Goal: Transaction & Acquisition: Purchase product/service

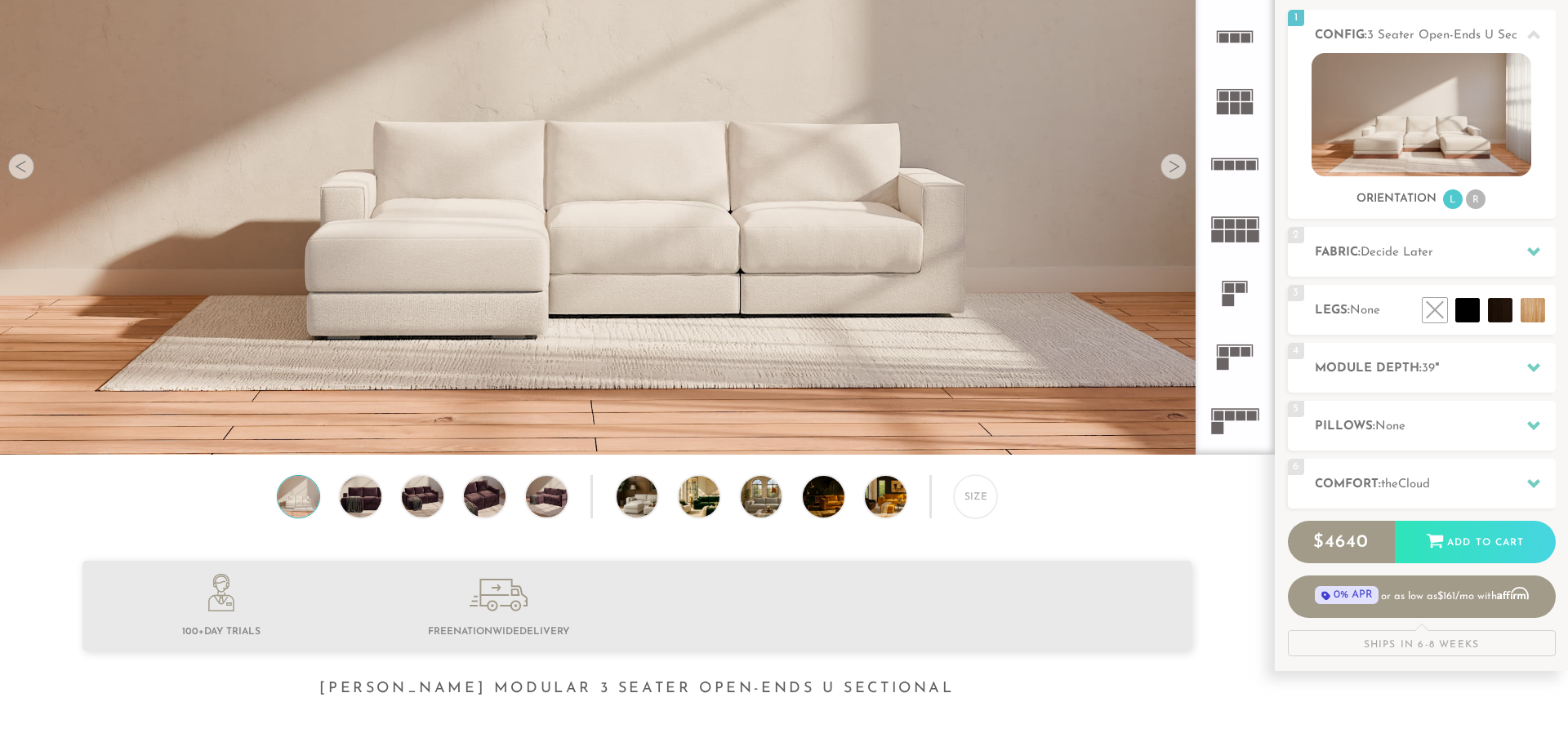
scroll to position [226, 0]
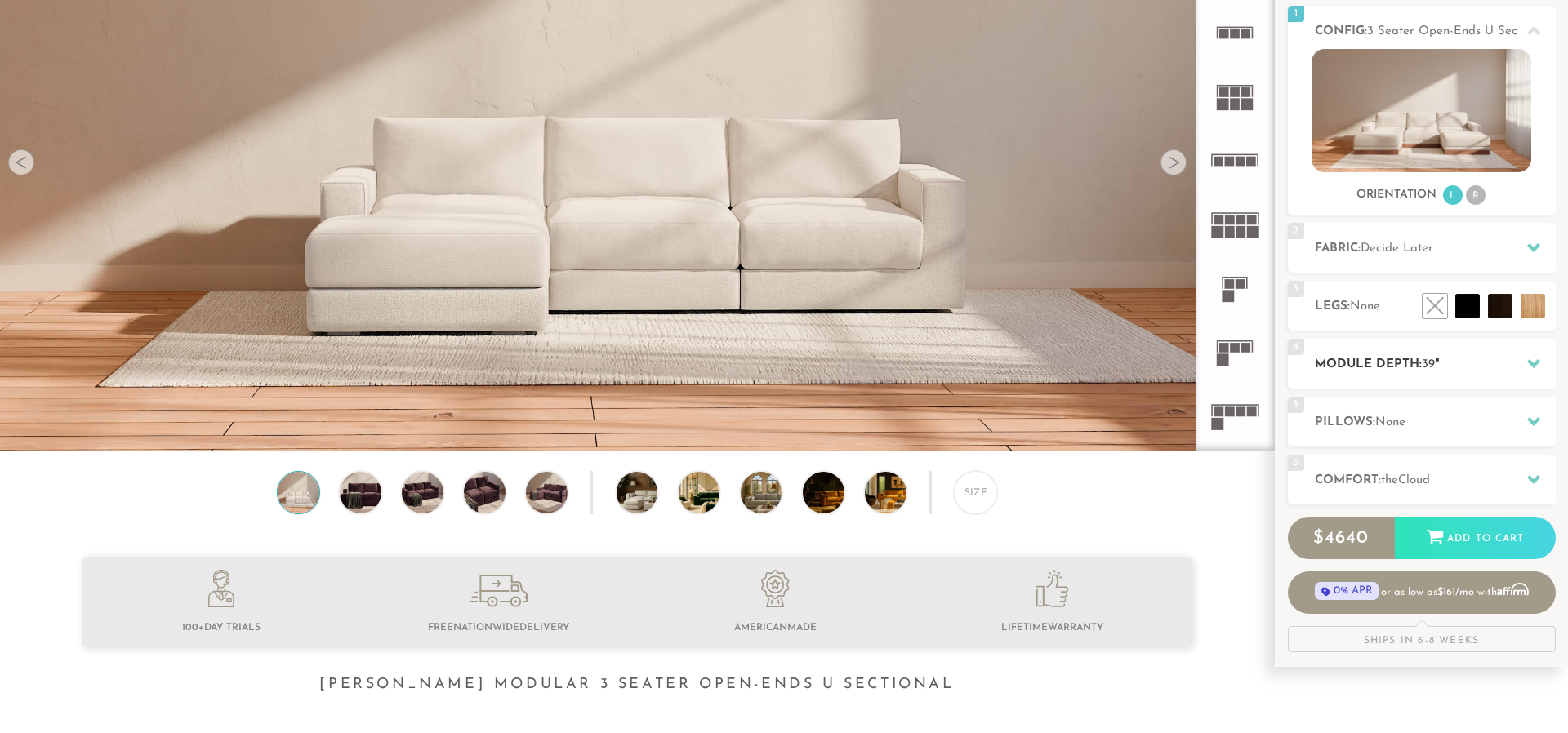
click at [1341, 362] on h2 "Module Depth: 39 "" at bounding box center [1434, 365] width 240 height 19
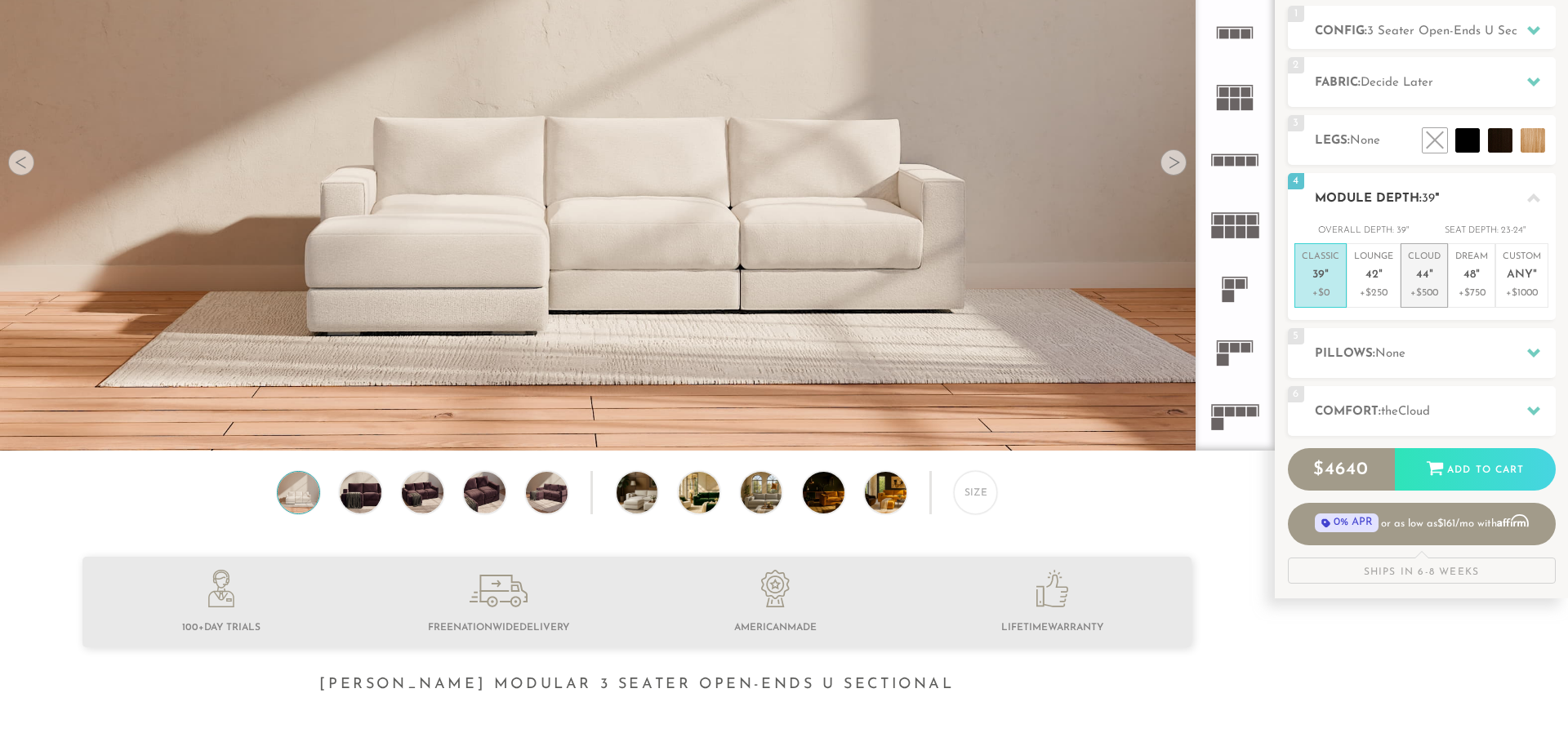
click at [1419, 283] on p "Cloud 44 "" at bounding box center [1424, 268] width 33 height 36
click at [1403, 352] on span "None" at bounding box center [1390, 353] width 30 height 12
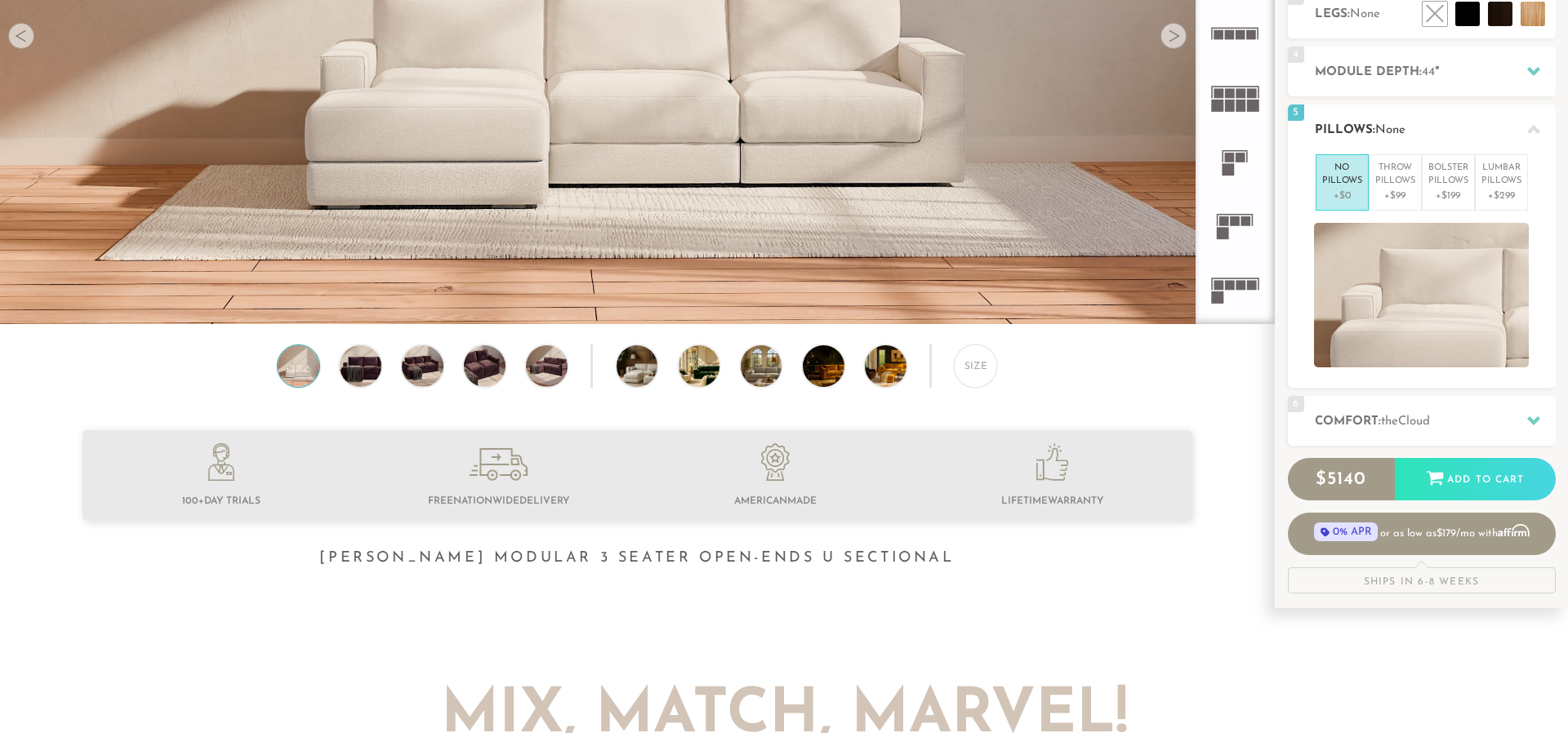
scroll to position [353, 0]
click at [1370, 413] on h2 "Comfort: the Cloud" at bounding box center [1434, 421] width 240 height 19
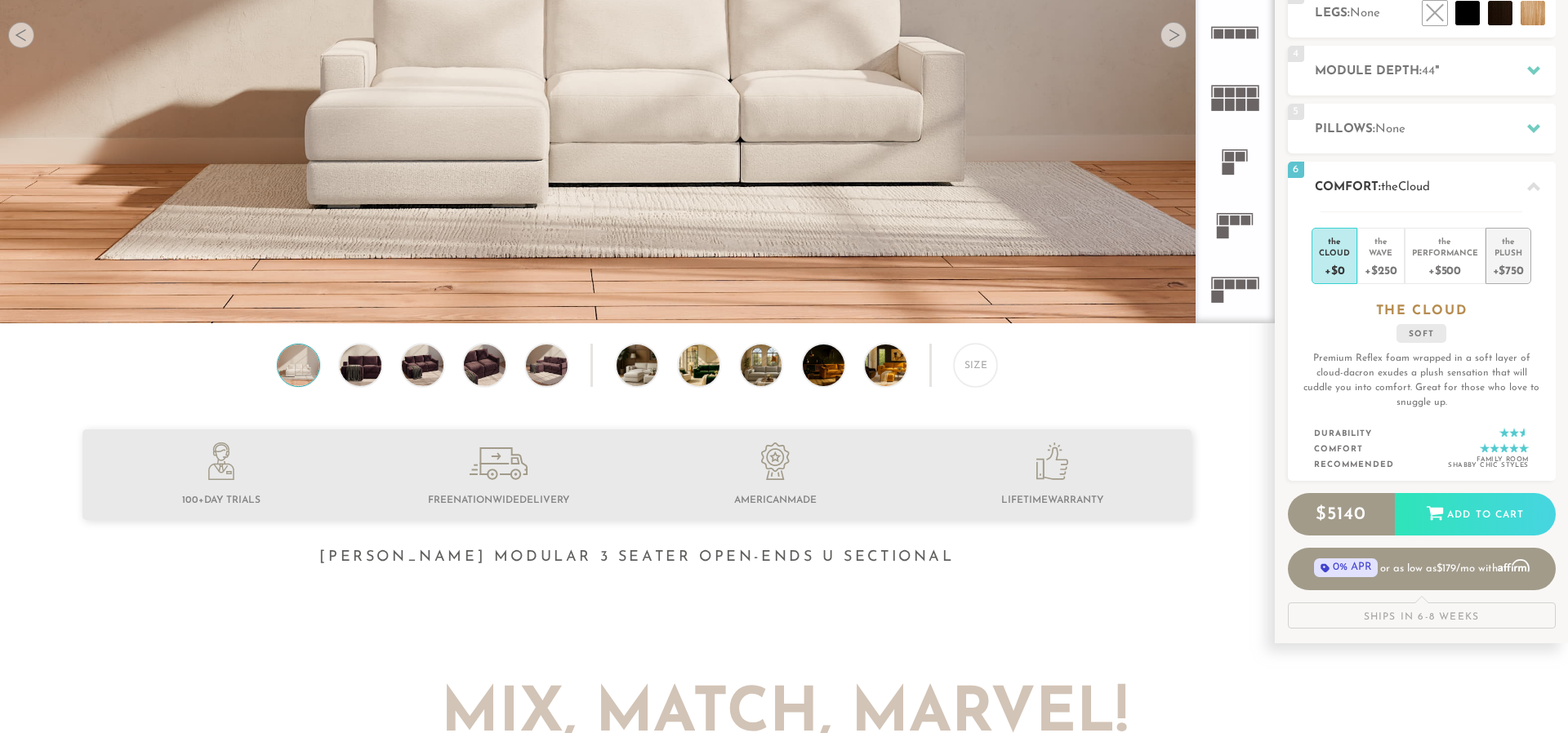
click at [1504, 258] on div "+$750" at bounding box center [1508, 269] width 31 height 23
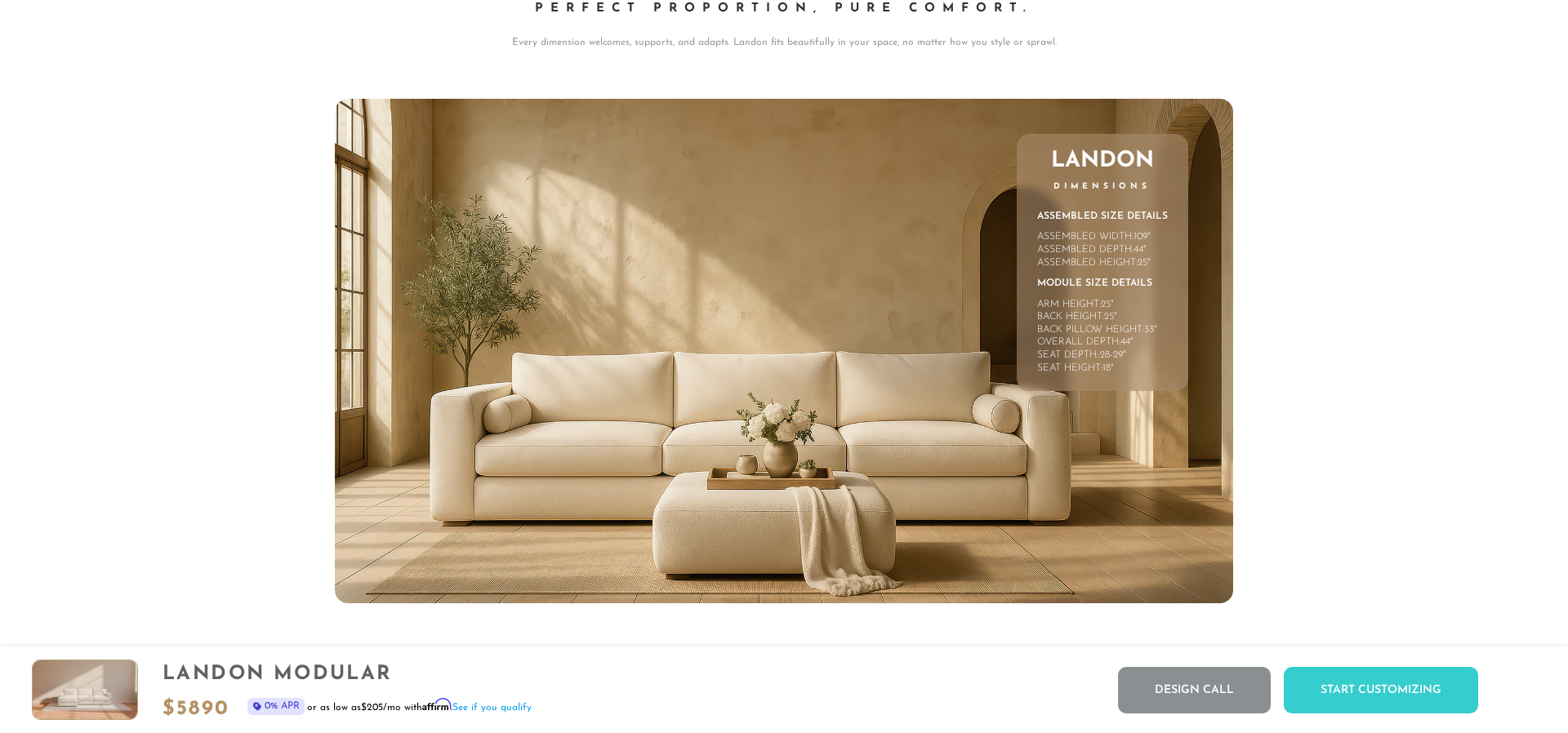
scroll to position [7873, 1]
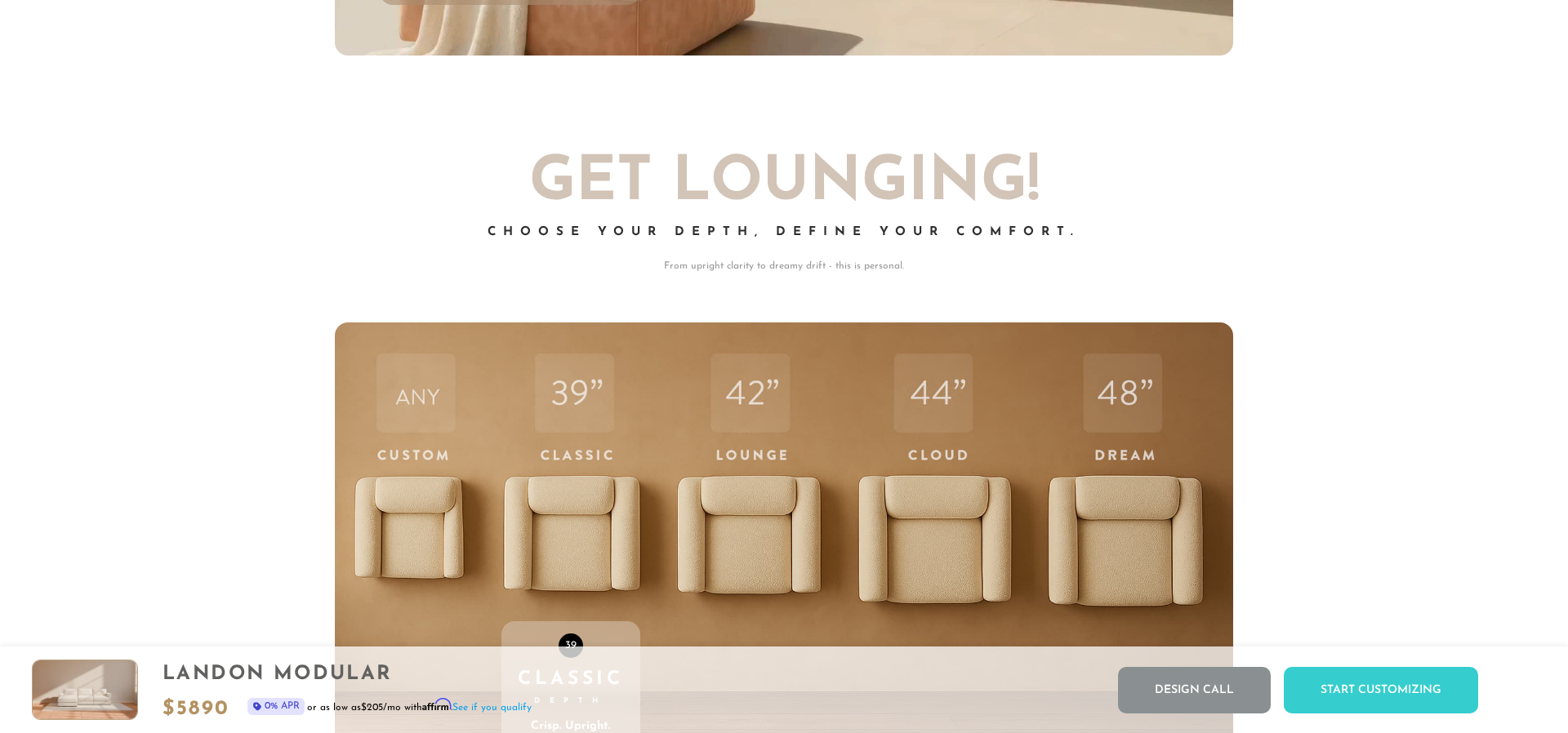
click at [1356, 679] on div "Start Customizing" at bounding box center [1381, 690] width 195 height 47
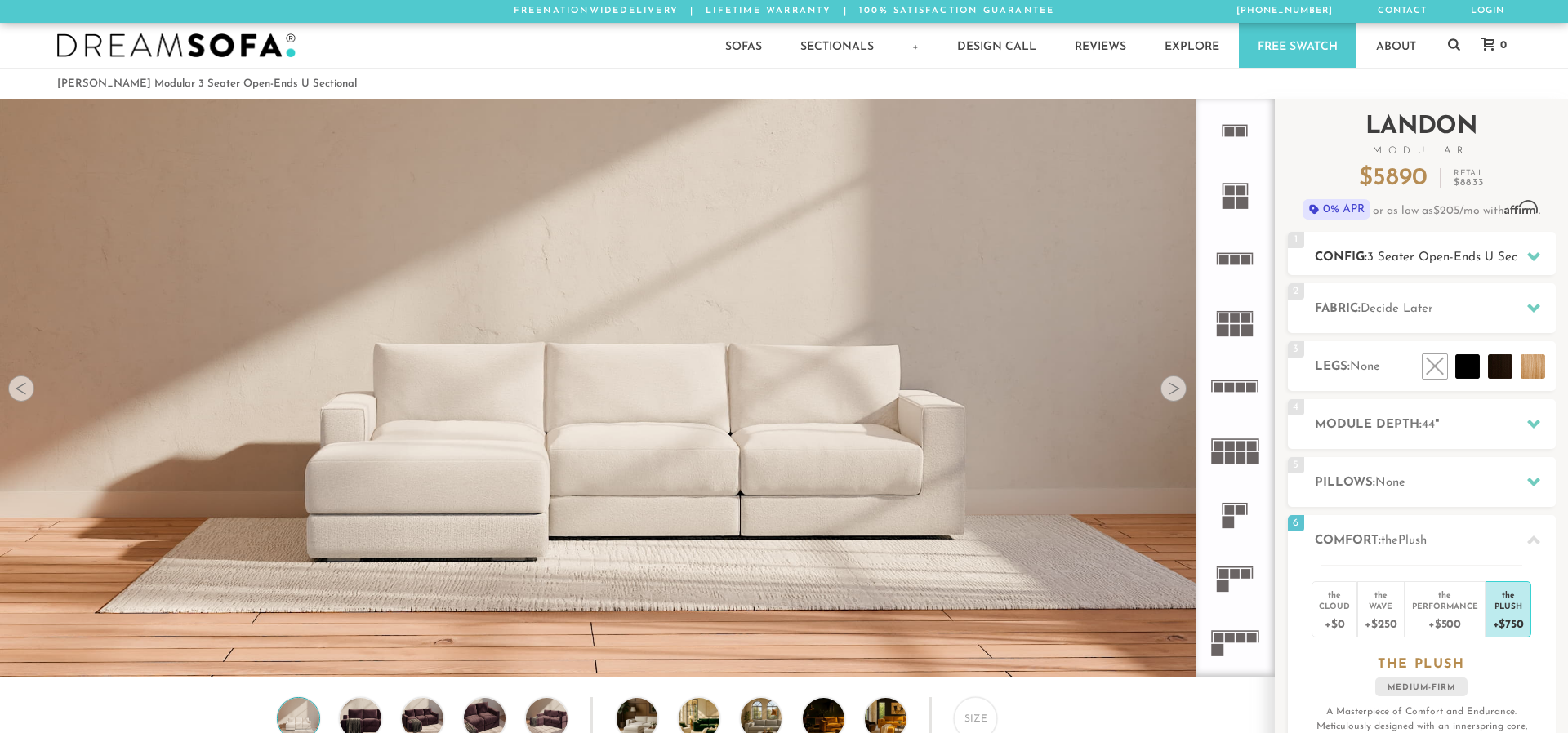
click at [1461, 261] on span "3 Seater Open-Ends U Sectional" at bounding box center [1458, 257] width 181 height 12
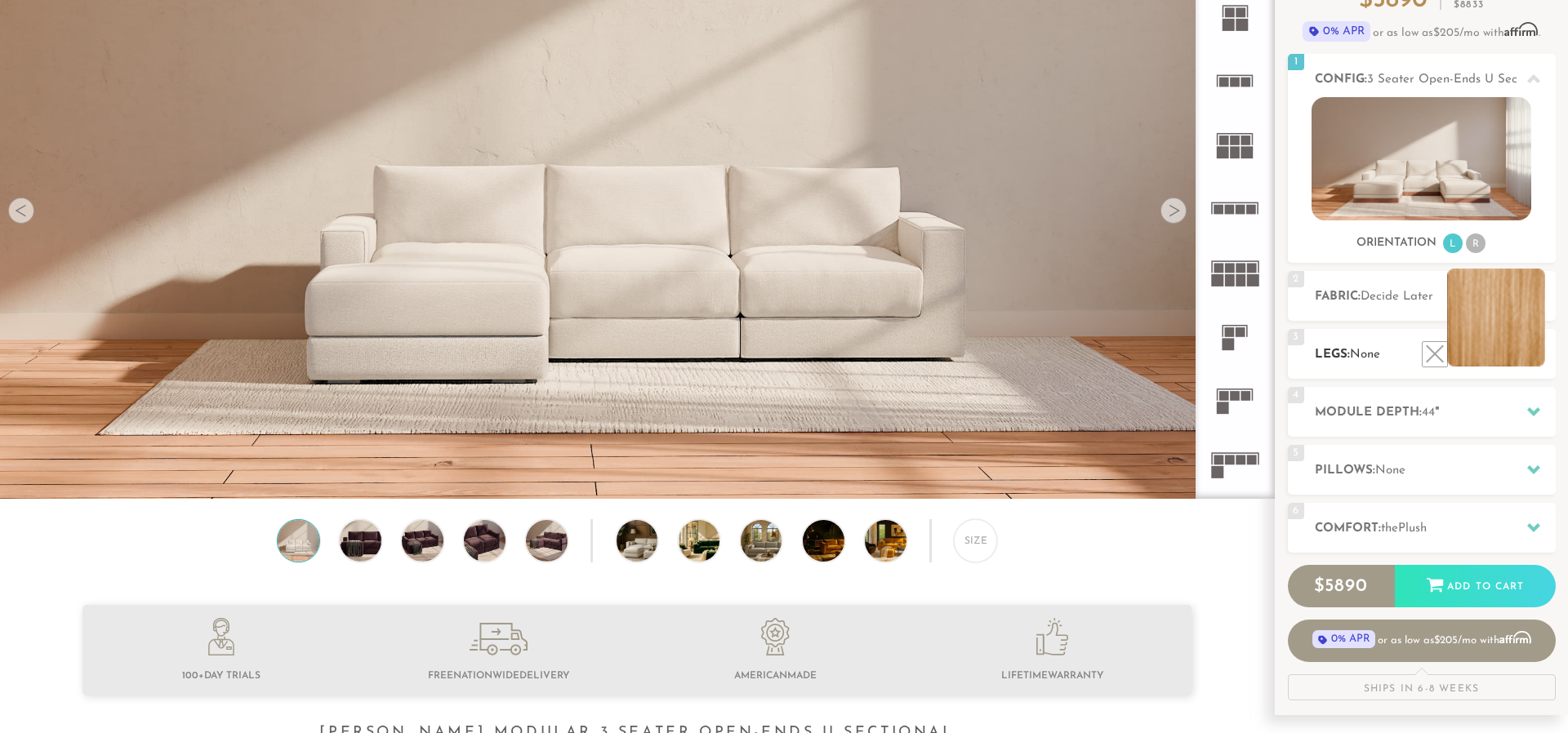
click at [1533, 359] on li at bounding box center [1496, 317] width 98 height 98
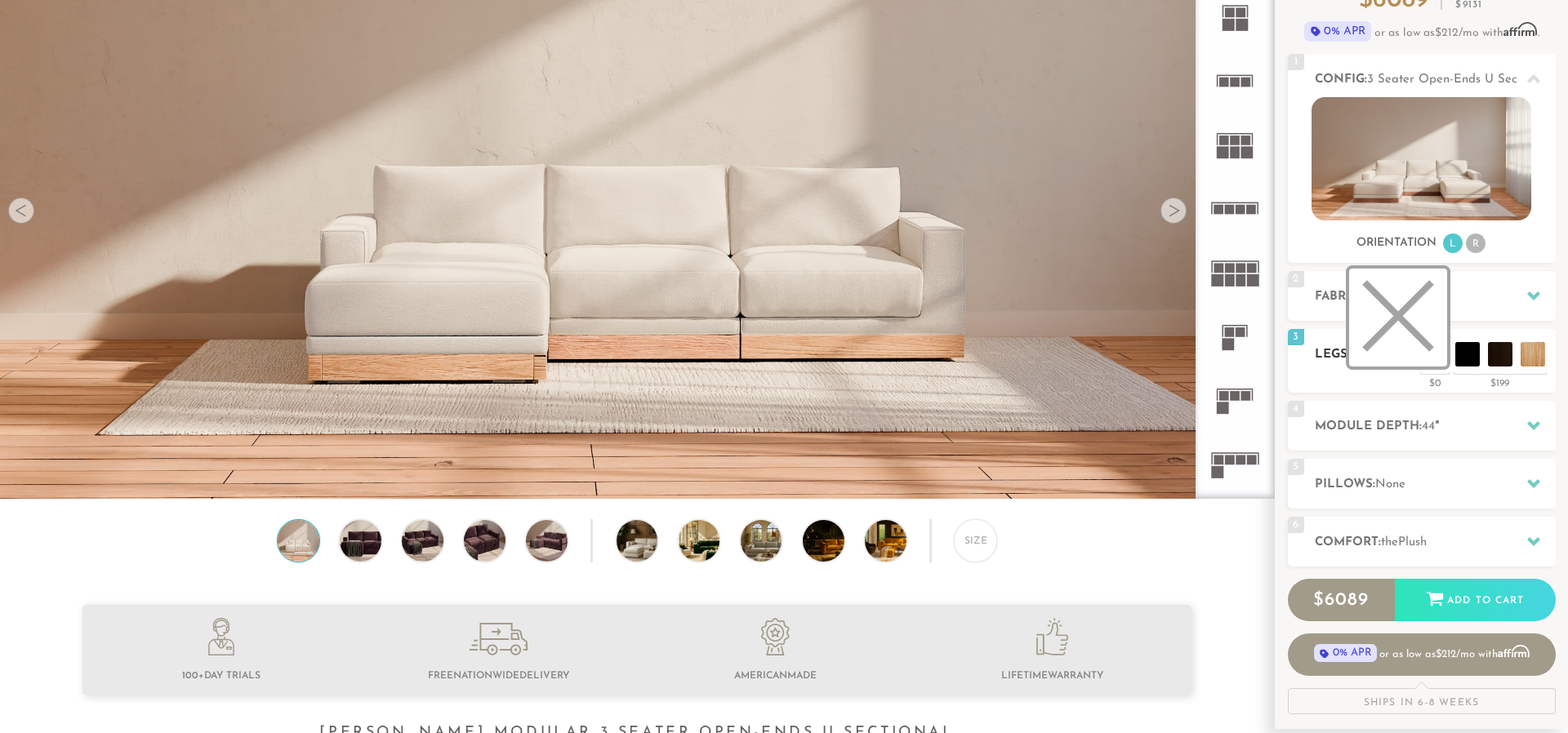
click at [1432, 360] on li at bounding box center [1398, 317] width 98 height 98
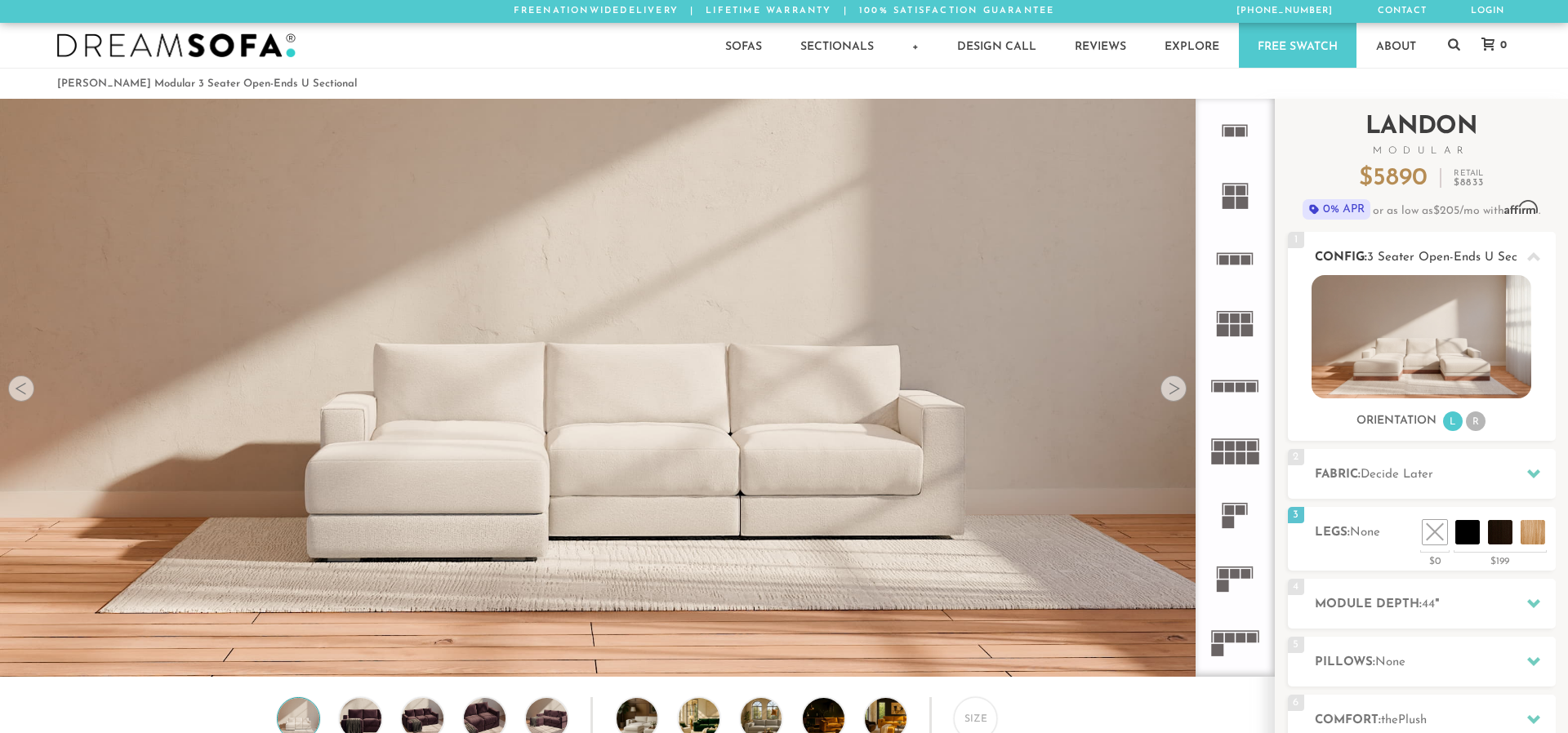
click at [1487, 254] on span "3 Seater Open-Ends U Sectional" at bounding box center [1458, 257] width 181 height 12
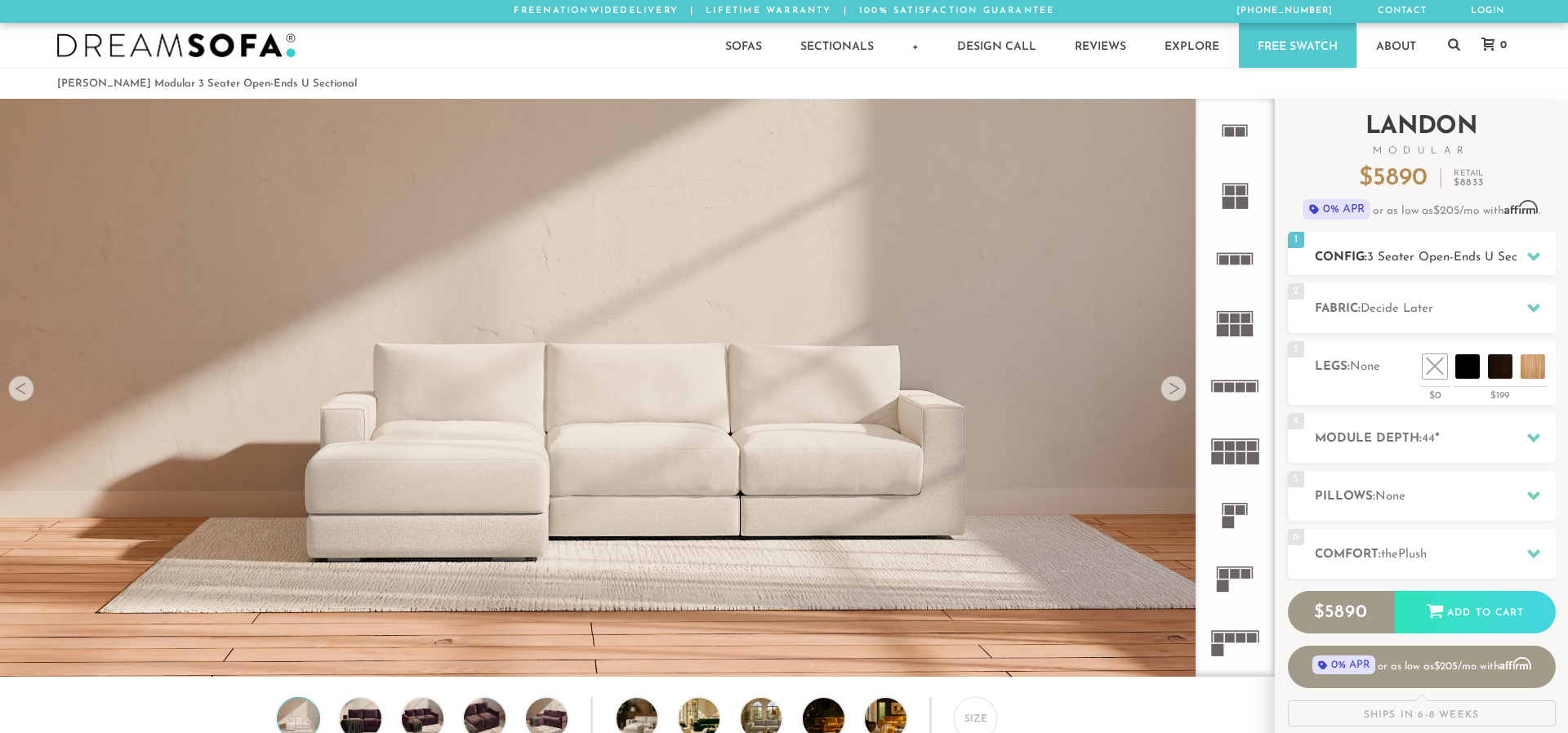
click at [1487, 254] on span "3 Seater Open-Ends U Sectional" at bounding box center [1458, 257] width 181 height 12
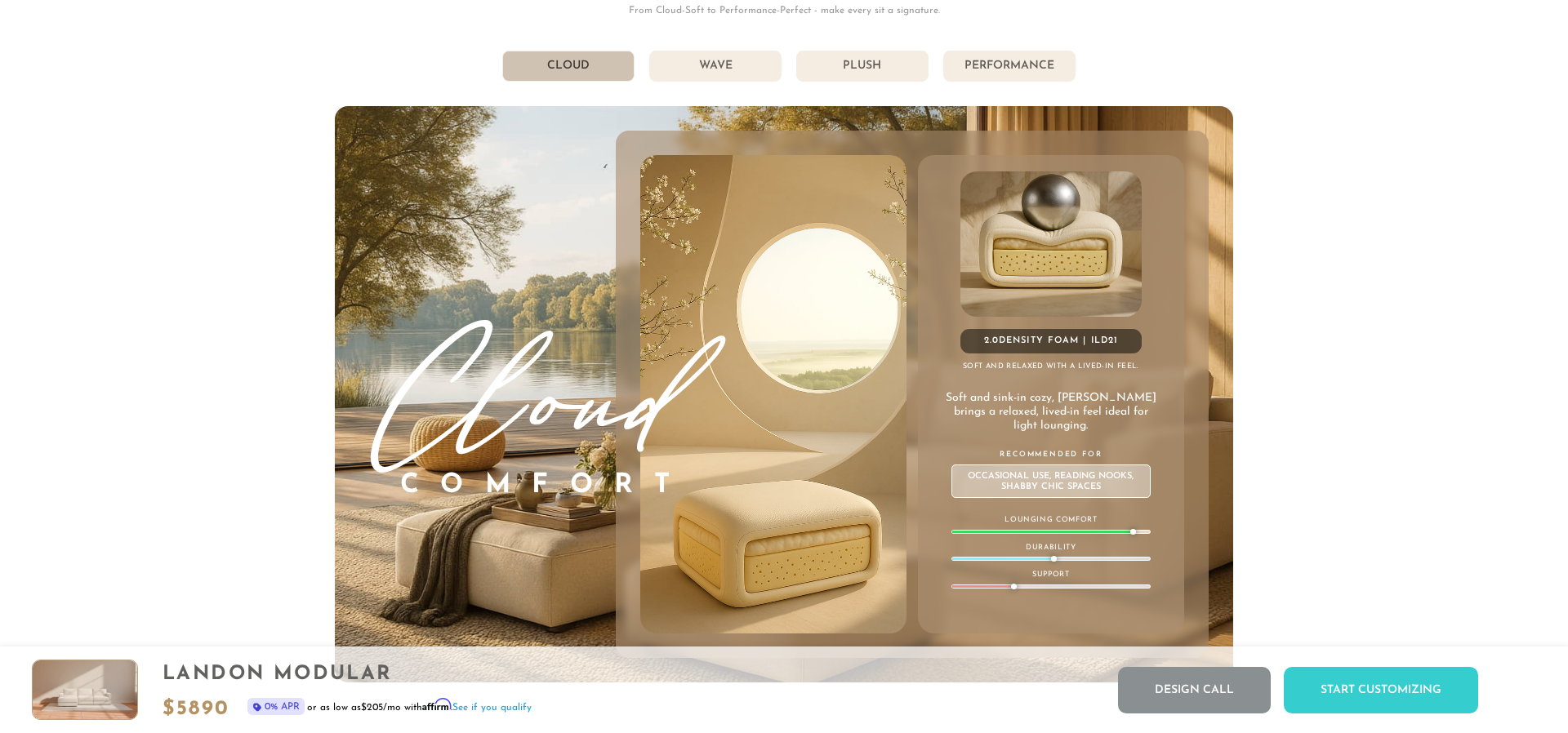
scroll to position [9536, 0]
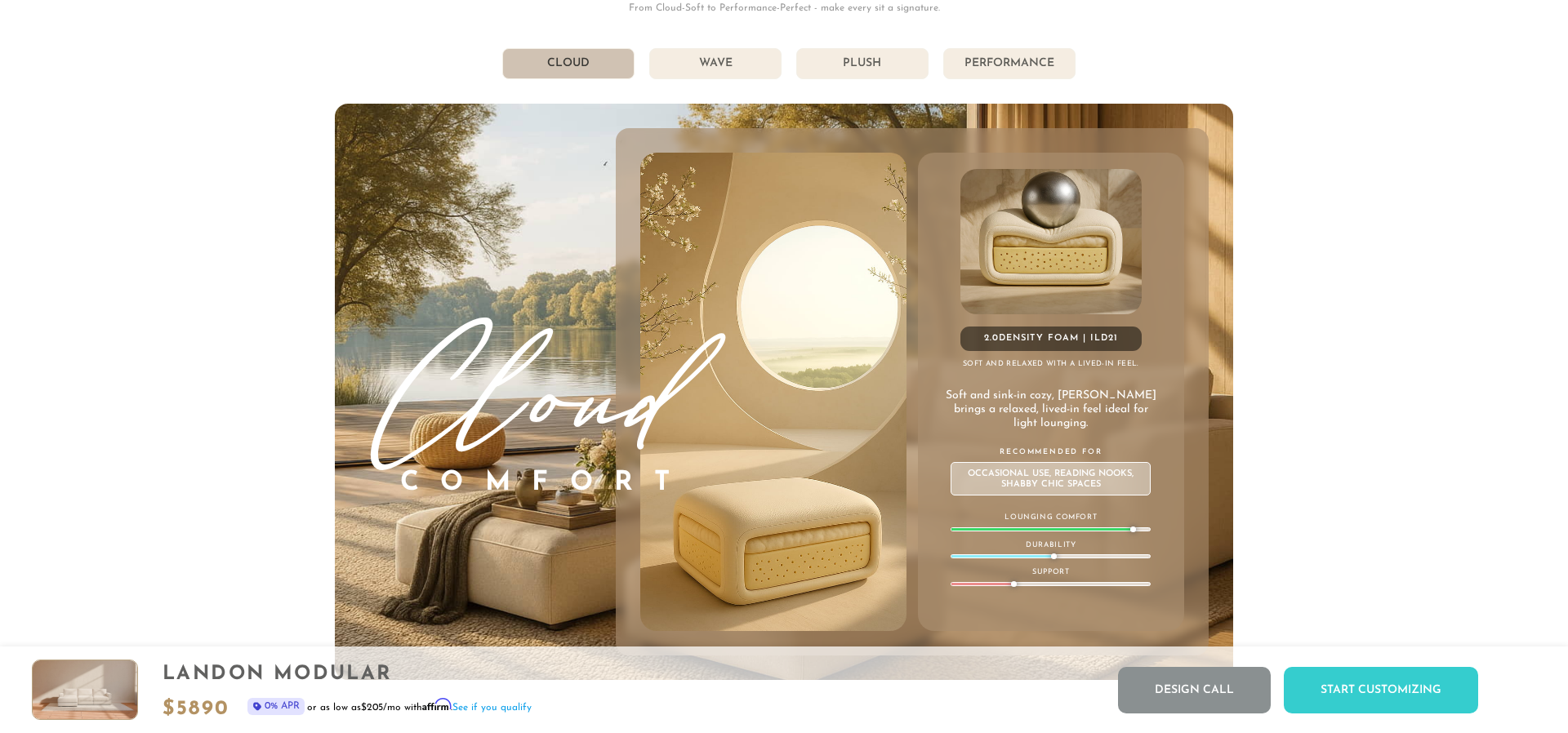
click at [692, 61] on li "Wave" at bounding box center [715, 63] width 132 height 31
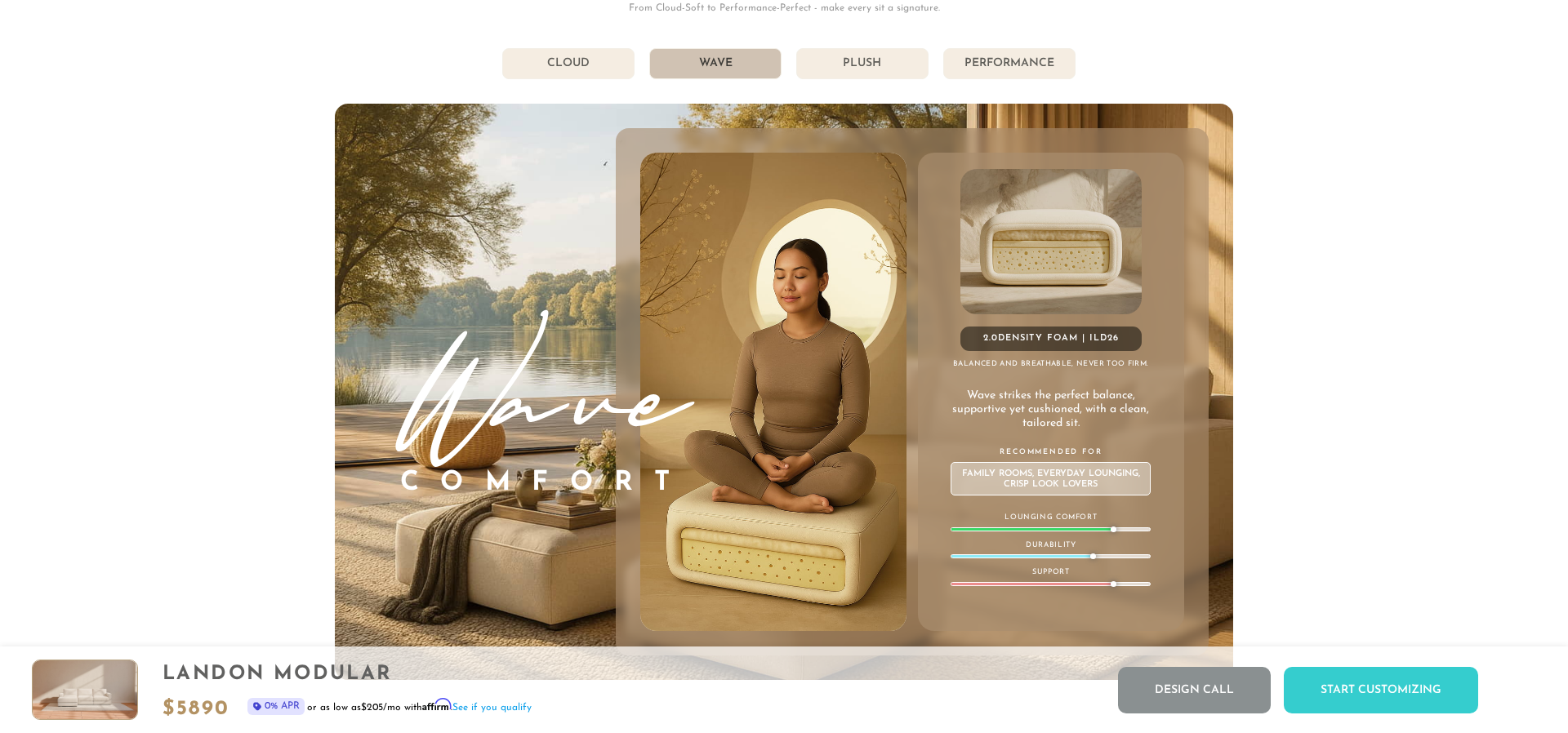
scroll to position [9538, 0]
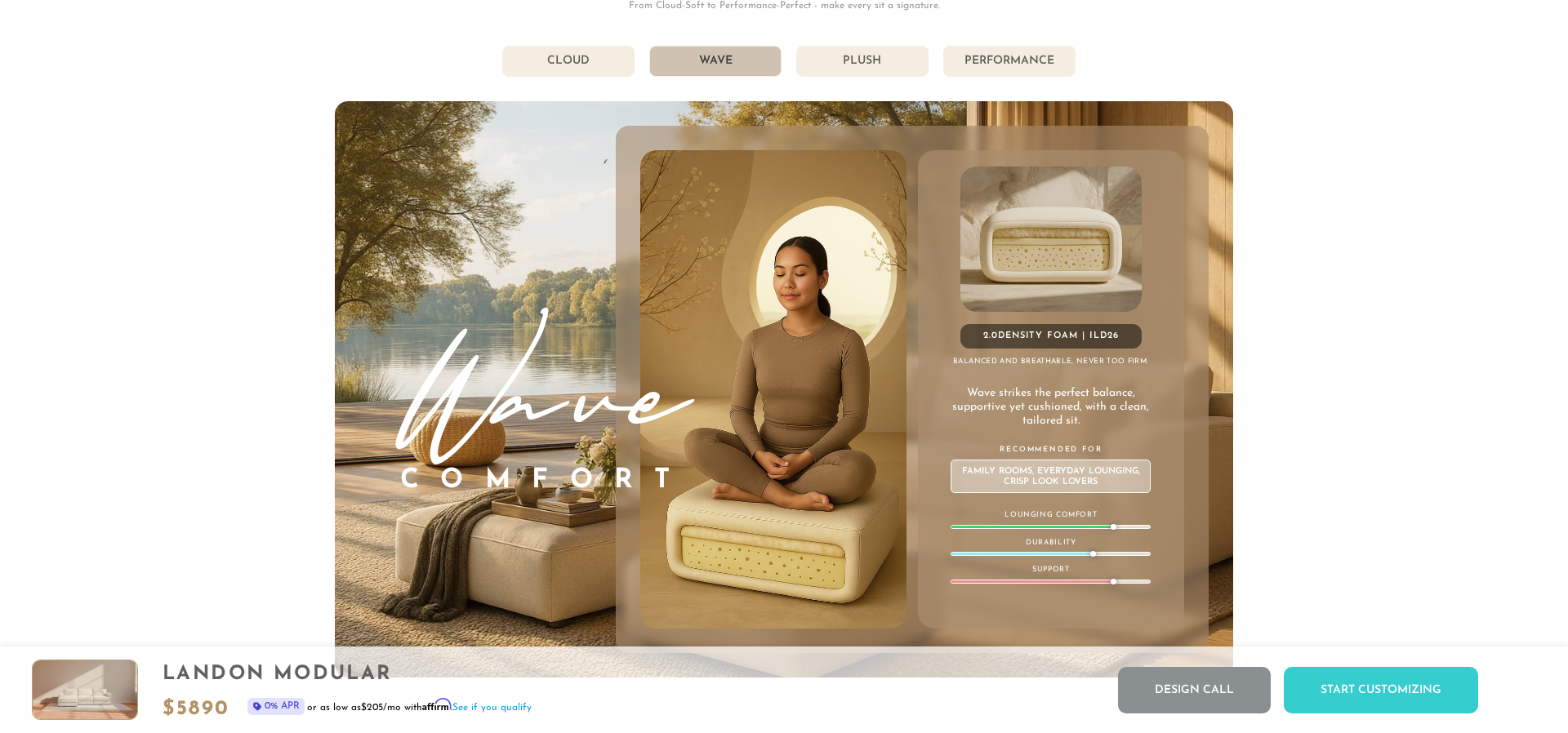
click at [874, 54] on li "Plush" at bounding box center [862, 61] width 132 height 31
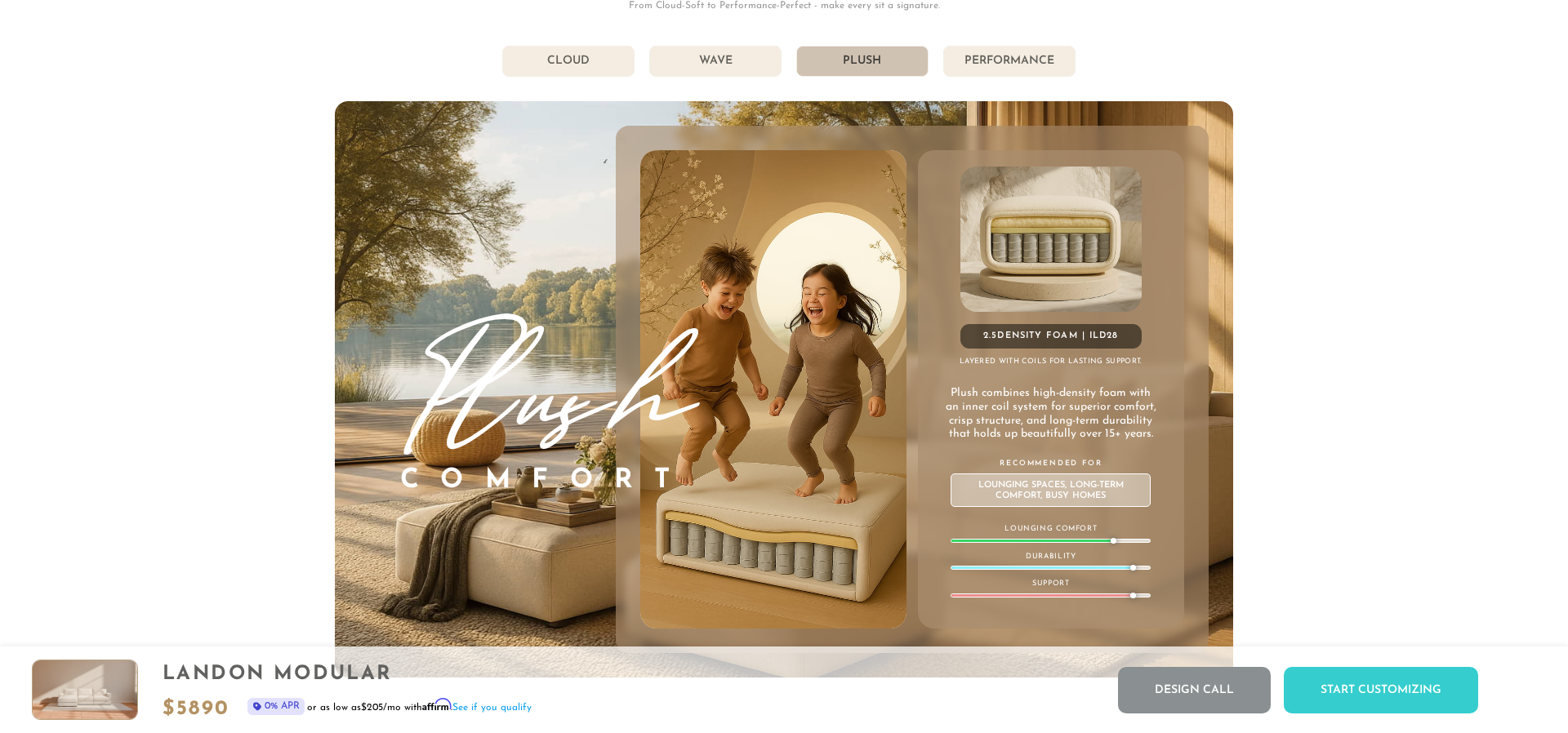
click at [1002, 61] on li "Performance" at bounding box center [1009, 61] width 132 height 31
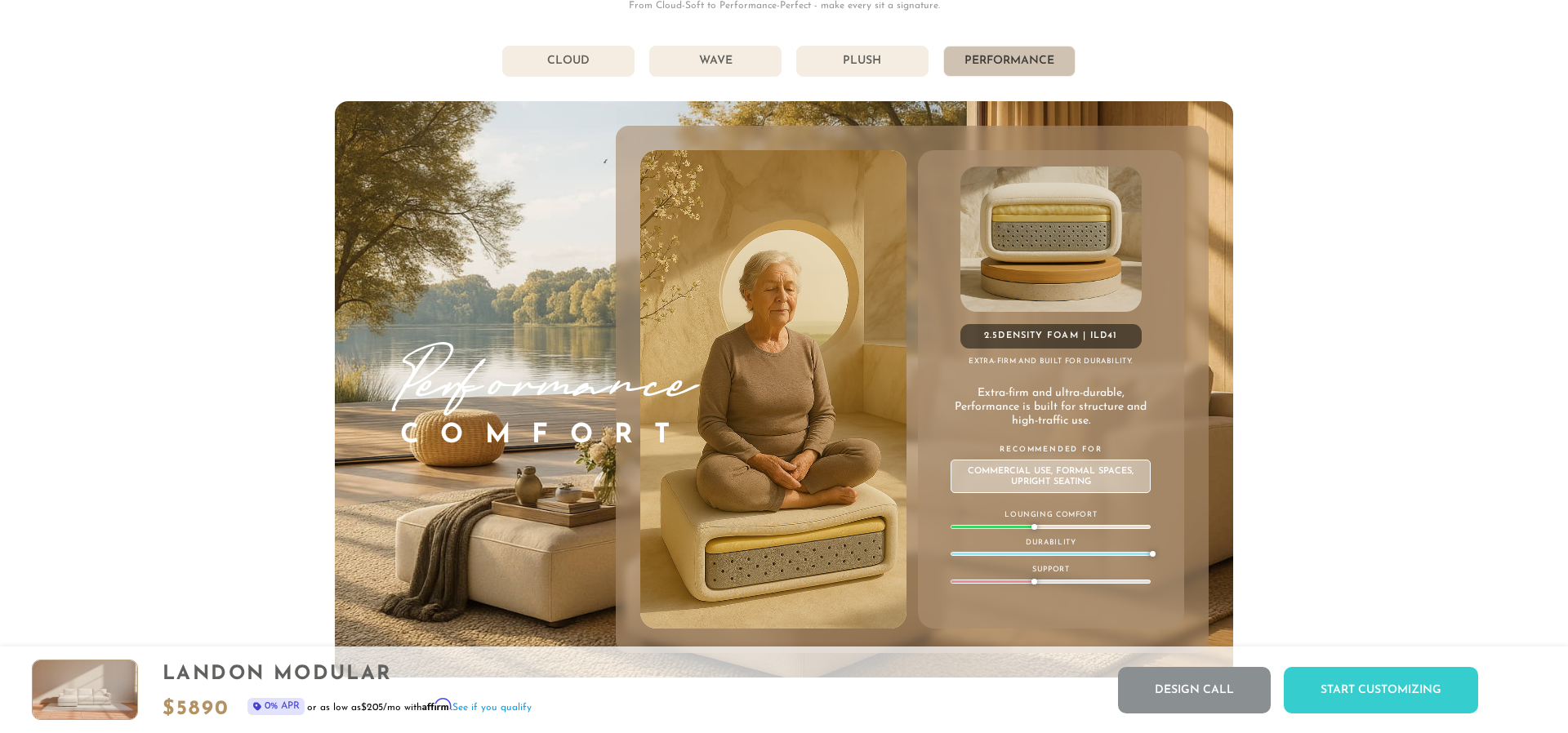
scroll to position [9548, 0]
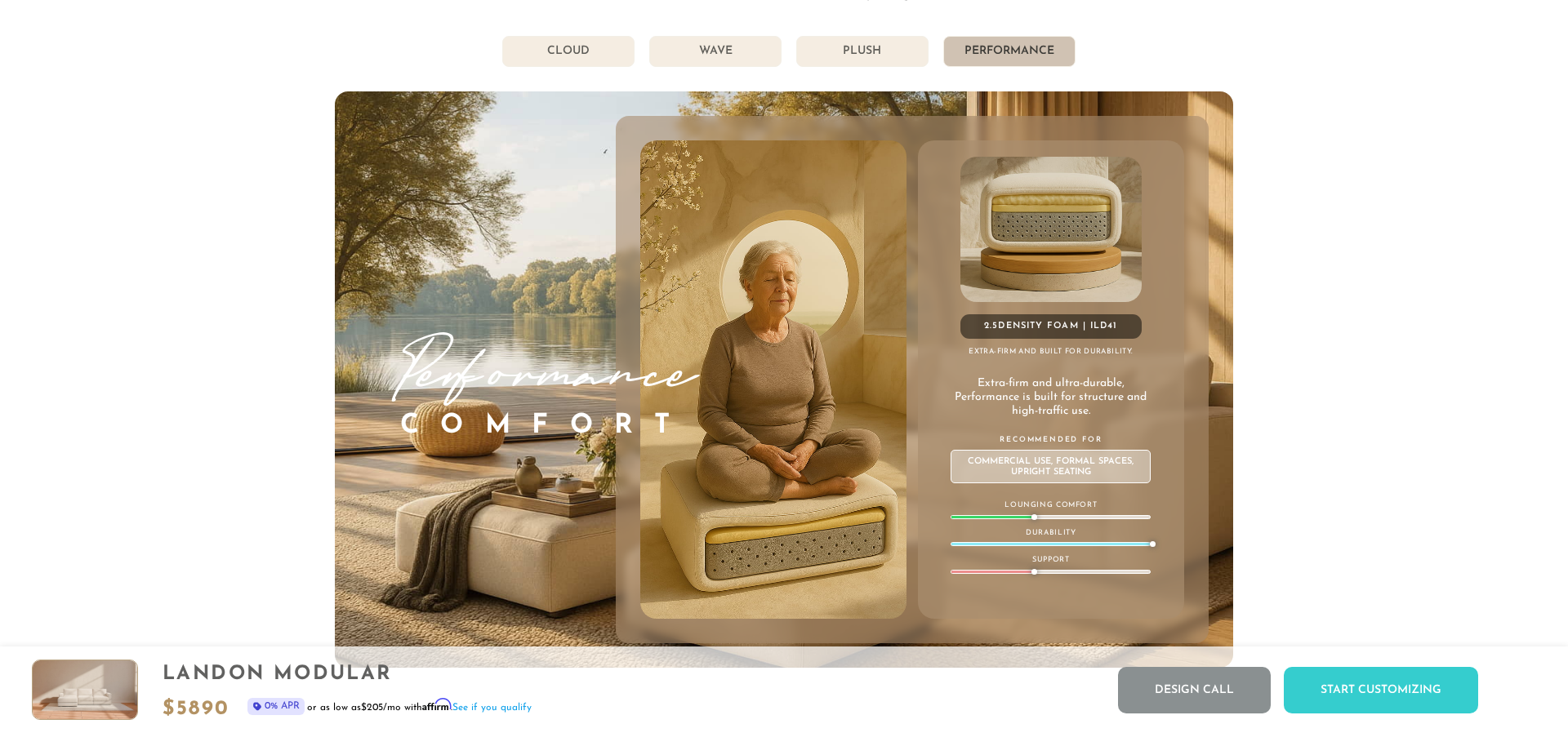
click at [567, 46] on li "Cloud" at bounding box center [568, 50] width 132 height 31
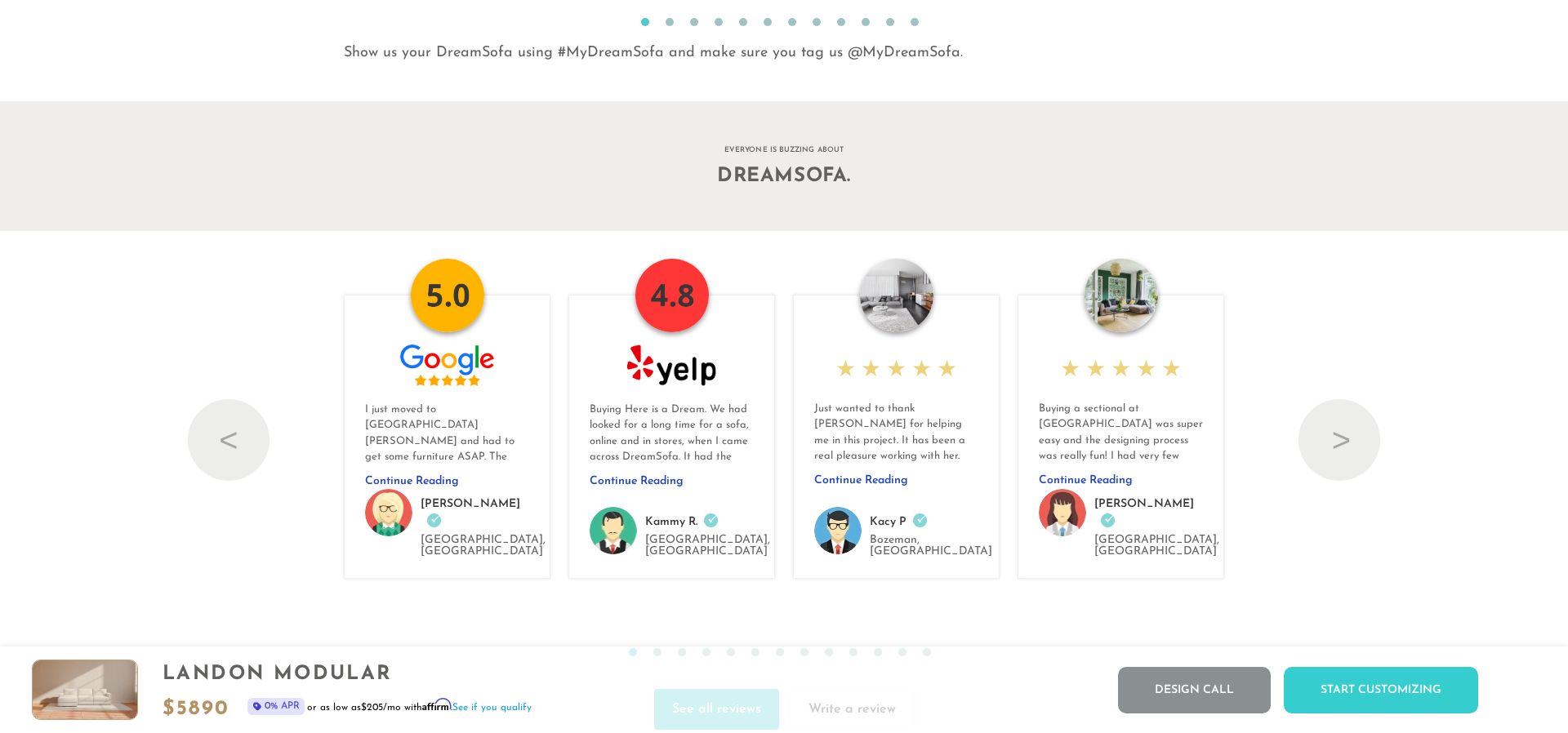
scroll to position [18193, 0]
